Goal: Transaction & Acquisition: Purchase product/service

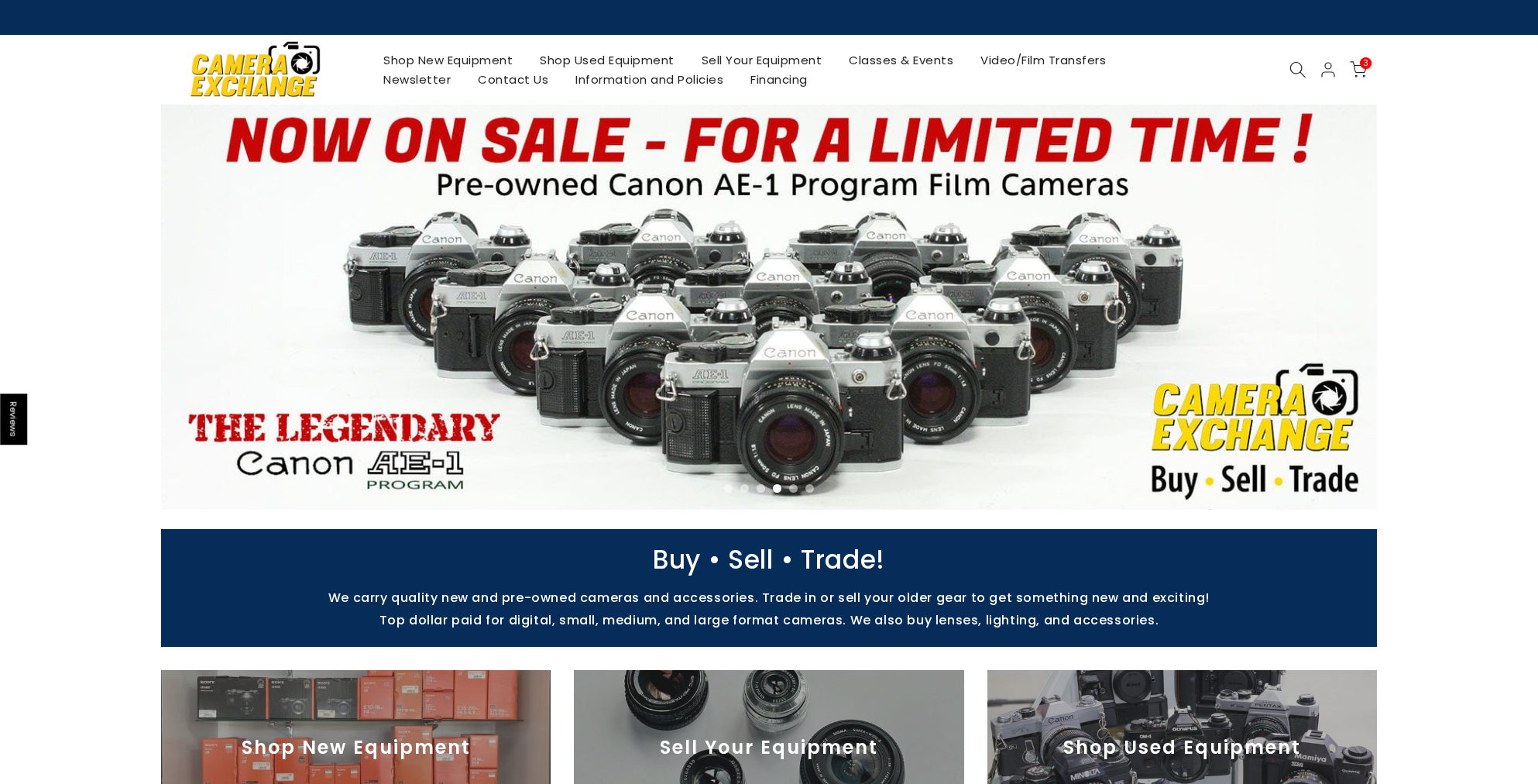
click at [1357, 65] on use at bounding box center [1359, 69] width 16 height 15
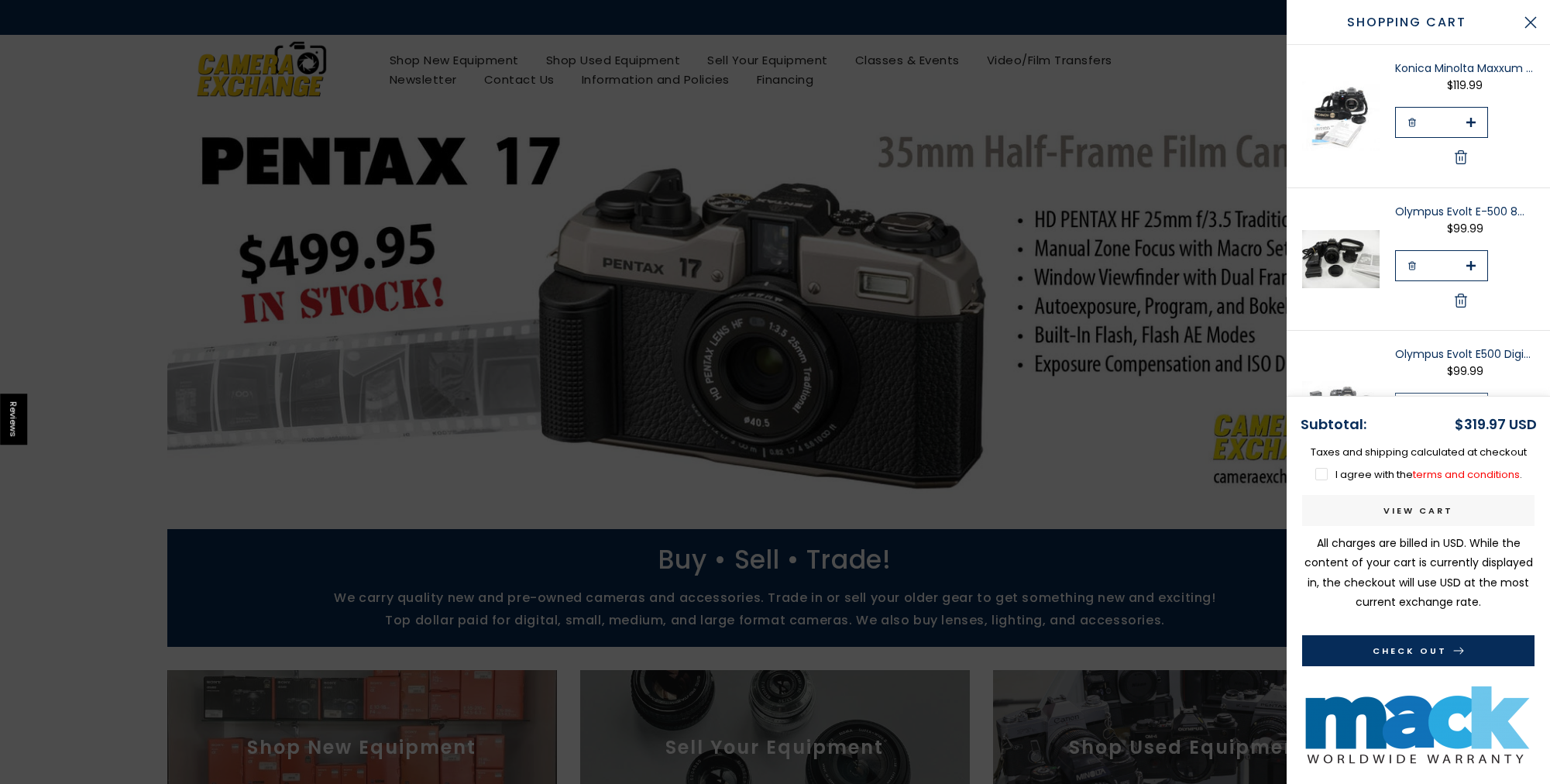
click at [1424, 507] on link "View cart" at bounding box center [1418, 510] width 232 height 31
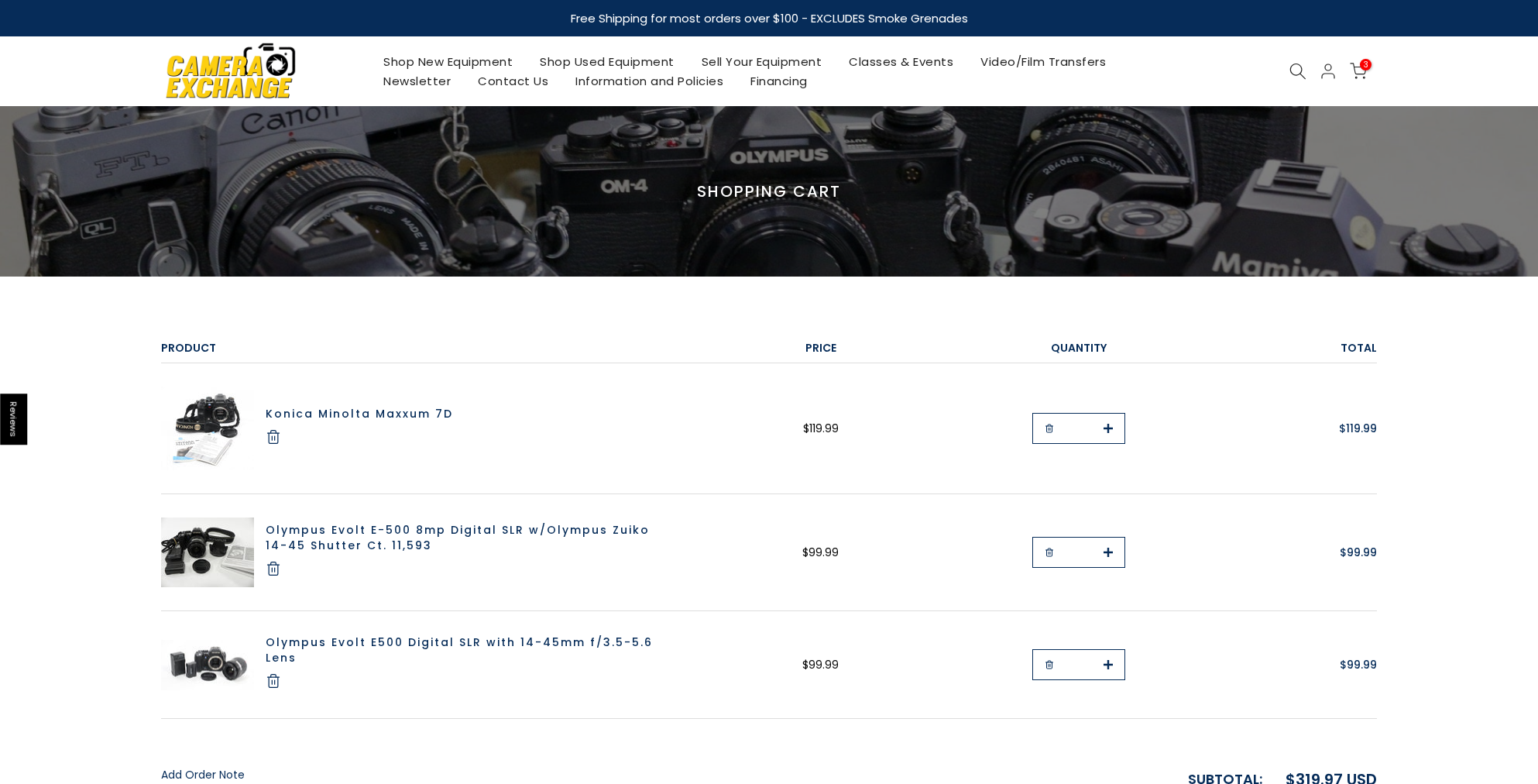
click at [405, 414] on link "Konica Minolta Maxxum 7D" at bounding box center [358, 414] width 187 height 16
click at [336, 528] on link "Olympus Evolt E-500 8mp Digital SLR w/Olympus Zuiko 14-45 Shutter Ct. 11,593" at bounding box center [457, 537] width 384 height 31
